Goal: Information Seeking & Learning: Check status

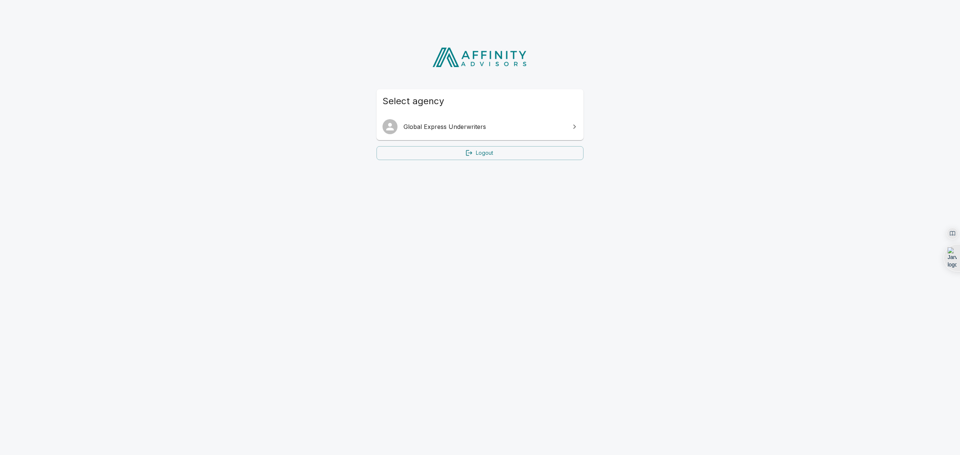
click at [458, 122] on span "Global Express Underwriters" at bounding box center [485, 126] width 162 height 9
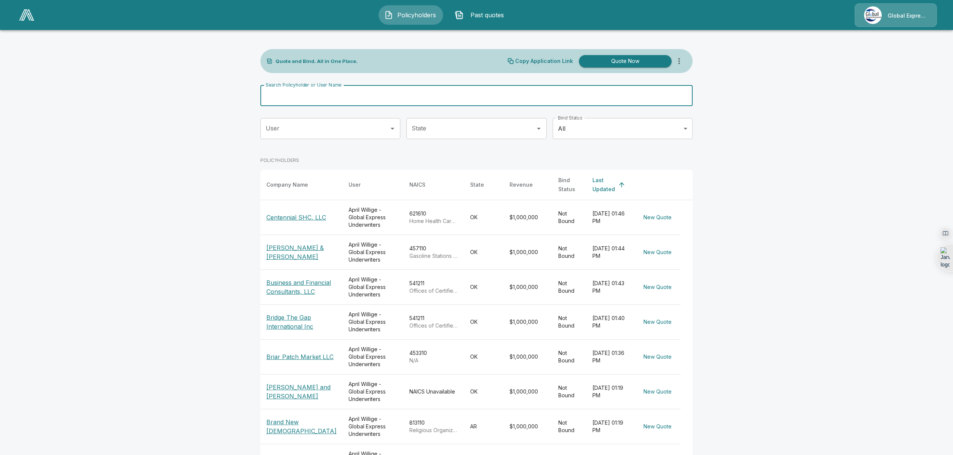
click at [303, 96] on input "Search Policyholder or User Name" at bounding box center [472, 95] width 424 height 21
type input "*******"
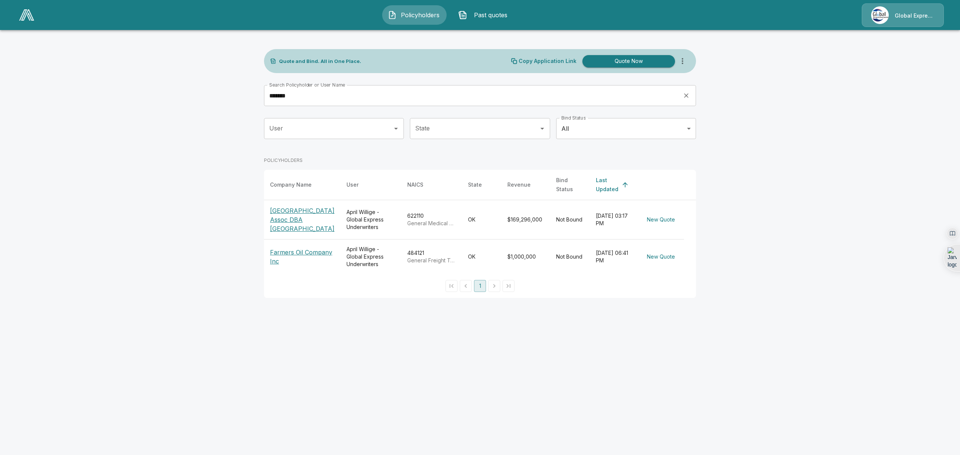
click at [281, 228] on p "[GEOGRAPHIC_DATA] Assoc DBA [GEOGRAPHIC_DATA]" at bounding box center [302, 219] width 65 height 27
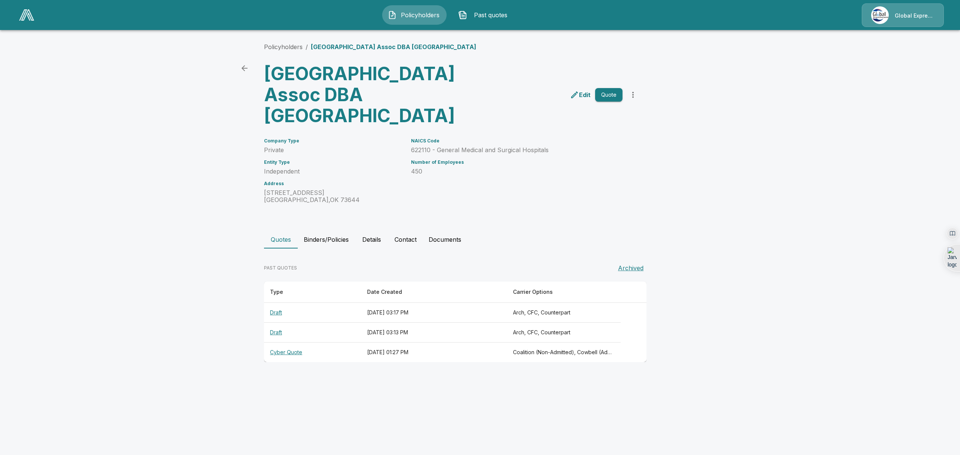
click at [278, 363] on th "Cyber Quote" at bounding box center [312, 353] width 97 height 20
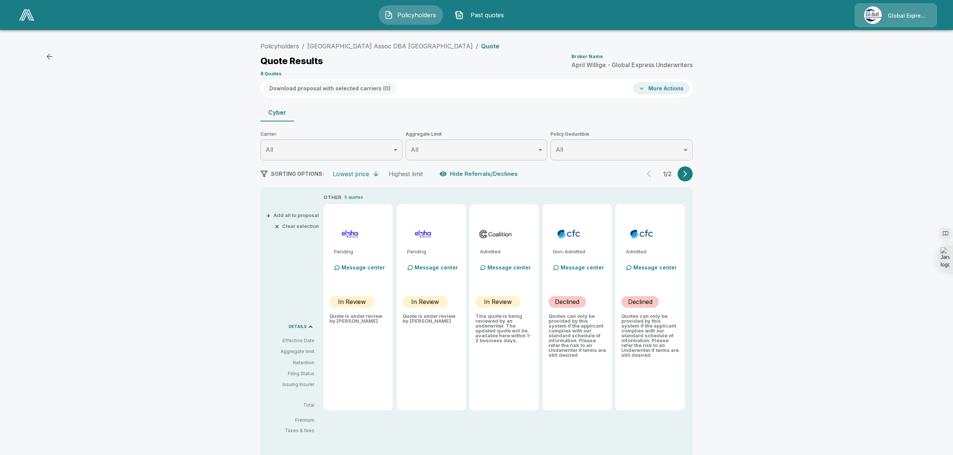
click at [513, 266] on p "Message center" at bounding box center [509, 268] width 44 height 8
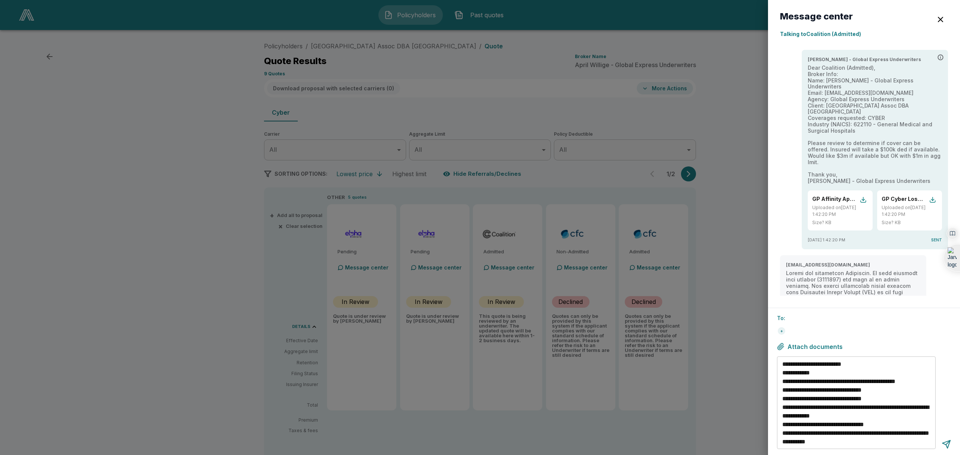
drag, startPoint x: 848, startPoint y: 227, endPoint x: 787, endPoint y: 225, distance: 61.2
click at [787, 225] on div "April Willige - Global Express Underwriters Dear Coalition (Admitted), Broker I…" at bounding box center [864, 150] width 168 height 200
copy span "9/11/2025, 1:42:20 PM"
click at [860, 197] on div "button" at bounding box center [863, 200] width 7 height 7
click at [930, 197] on div "button" at bounding box center [933, 200] width 7 height 7
